Goal: Transaction & Acquisition: Purchase product/service

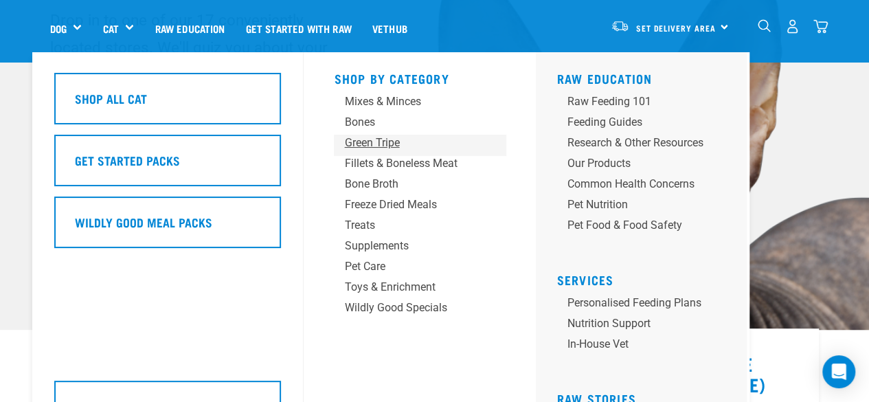
scroll to position [69, 0]
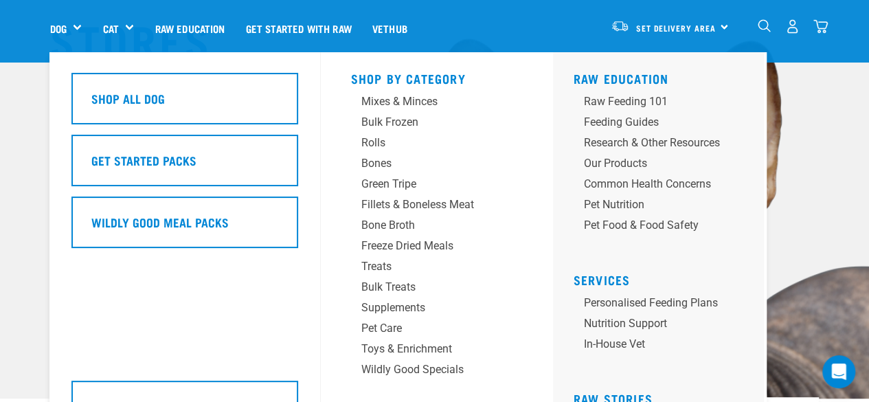
click at [73, 27] on div "Dog" at bounding box center [71, 28] width 43 height 55
click at [79, 23] on div "Dog" at bounding box center [71, 28] width 43 height 55
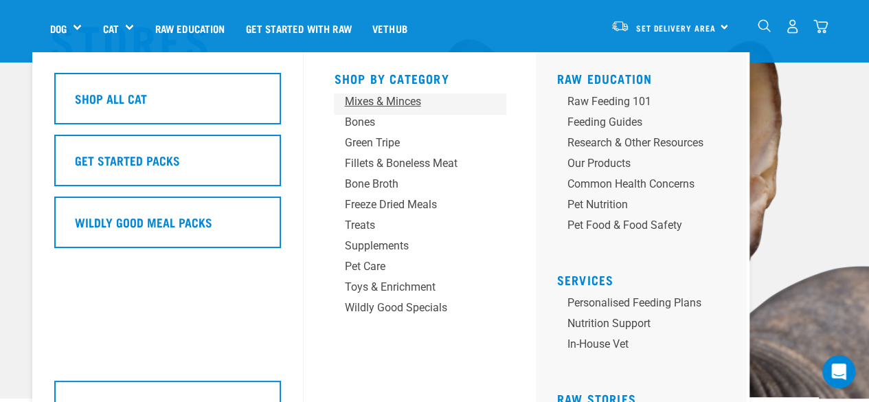
click at [383, 106] on div "Mixes & Minces" at bounding box center [408, 101] width 128 height 16
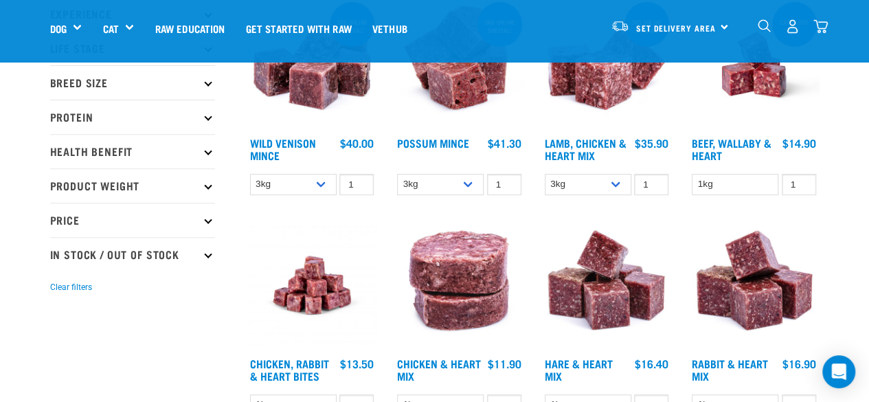
scroll to position [137, 0]
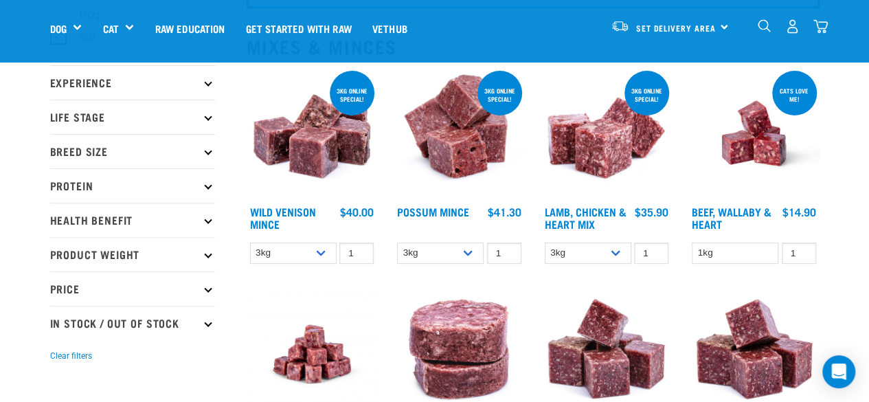
click at [591, 161] on img at bounding box center [606, 133] width 131 height 131
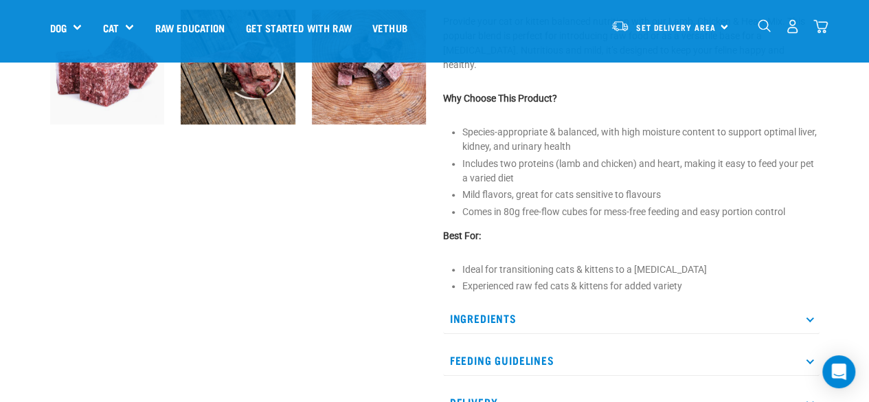
scroll to position [618, 0]
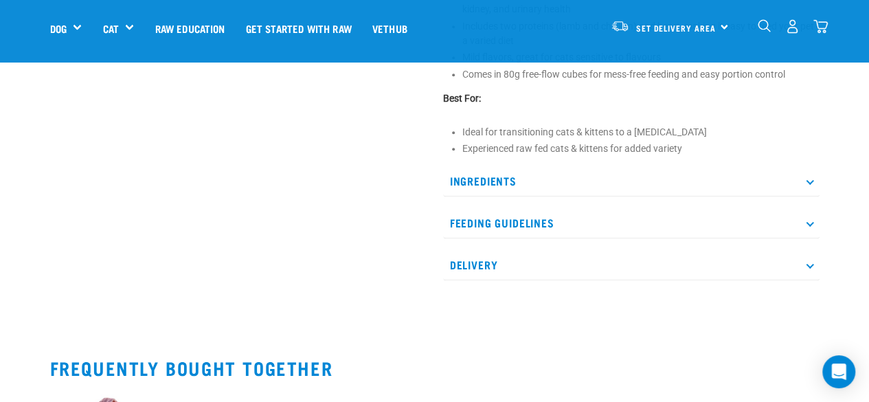
click at [571, 174] on p "Ingredients" at bounding box center [631, 181] width 376 height 31
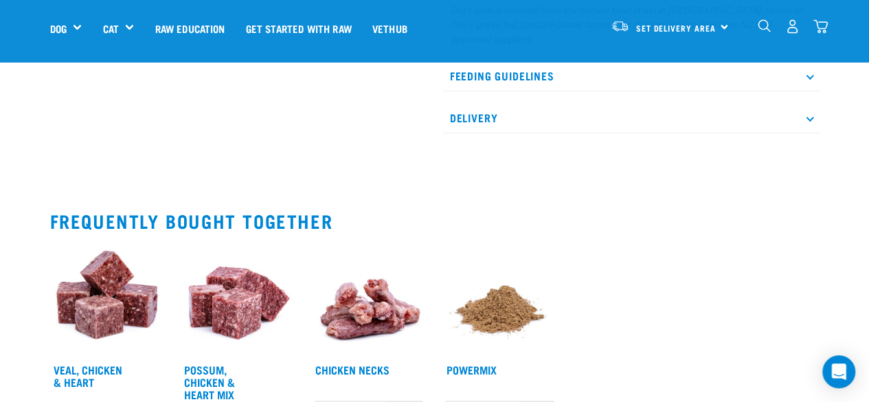
scroll to position [1099, 0]
